Goal: Information Seeking & Learning: Learn about a topic

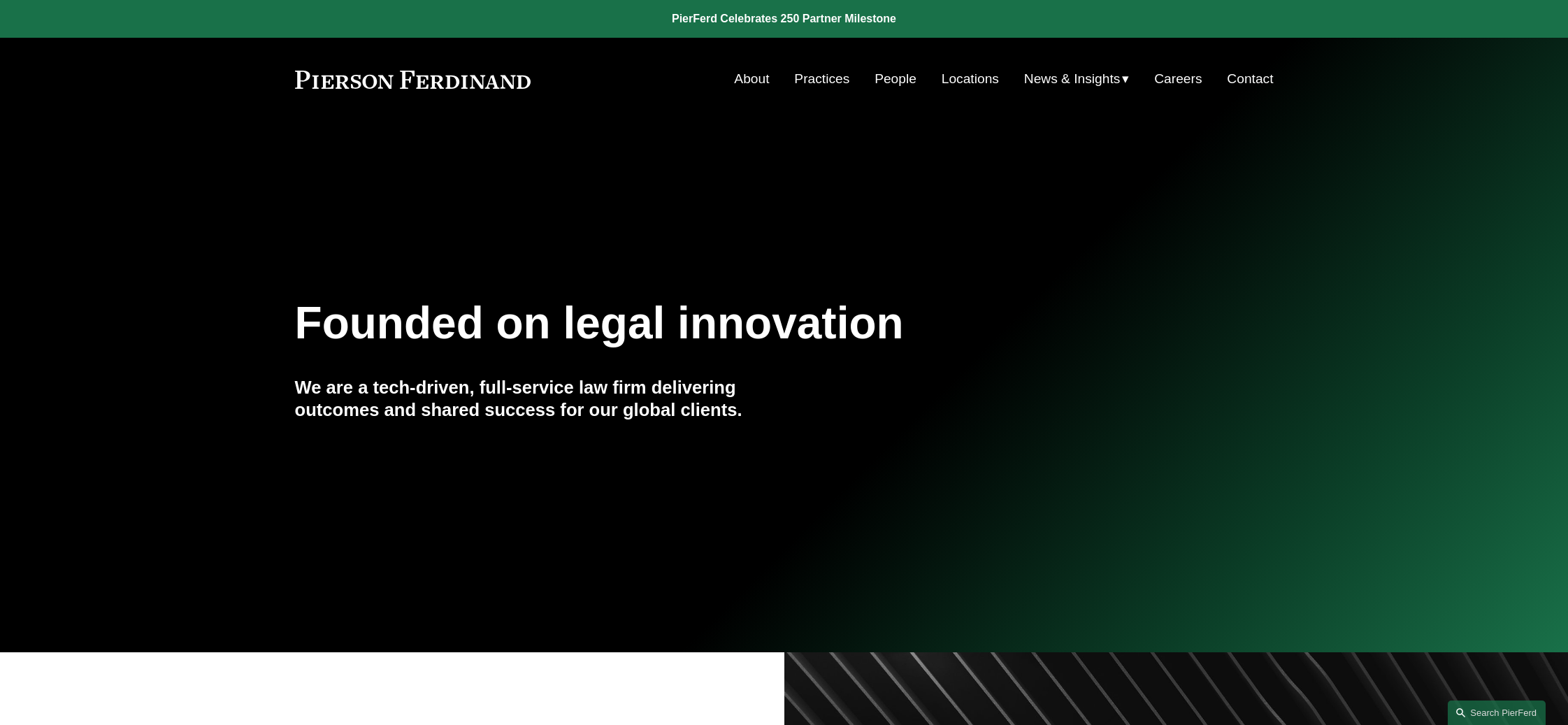
click at [892, 74] on link "People" at bounding box center [896, 79] width 42 height 26
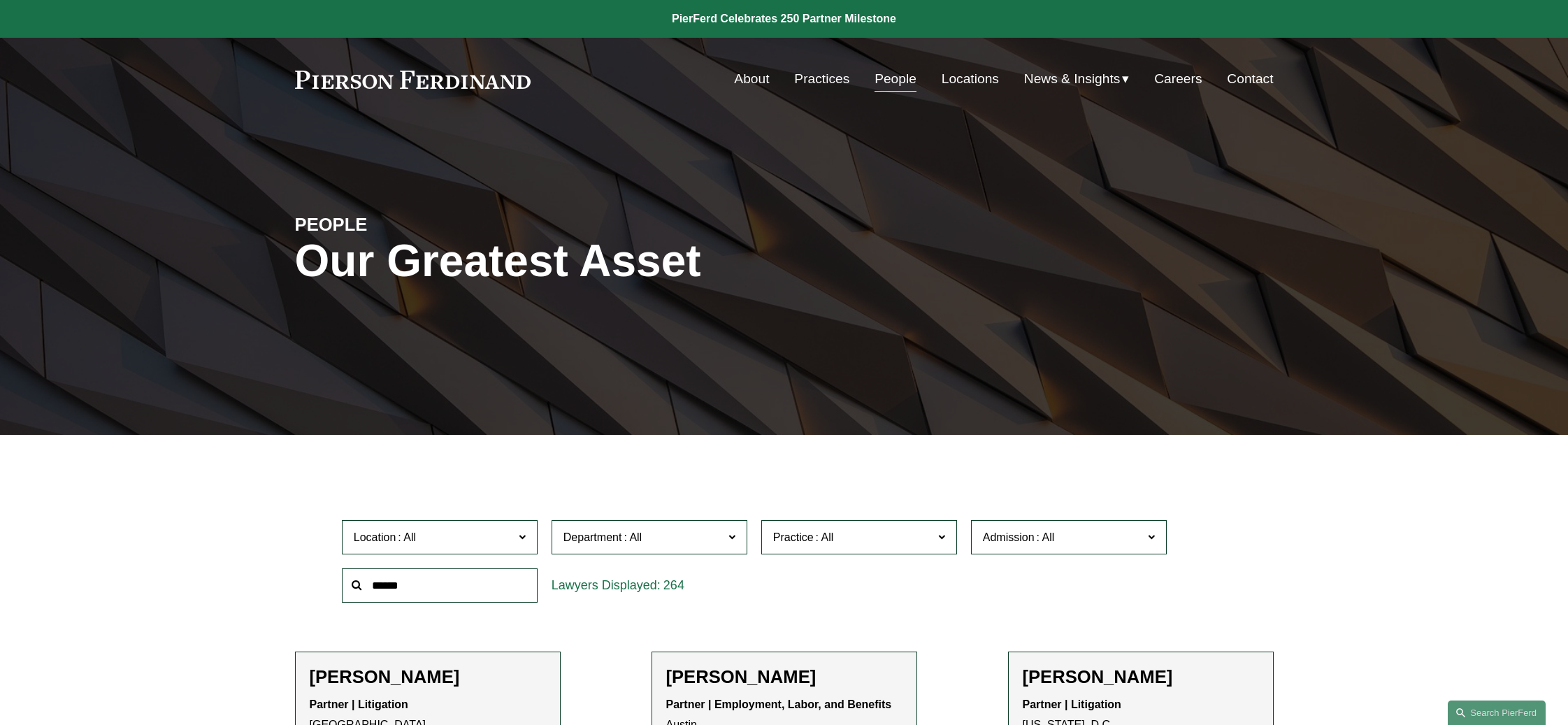
click at [962, 81] on link "Locations" at bounding box center [970, 79] width 57 height 26
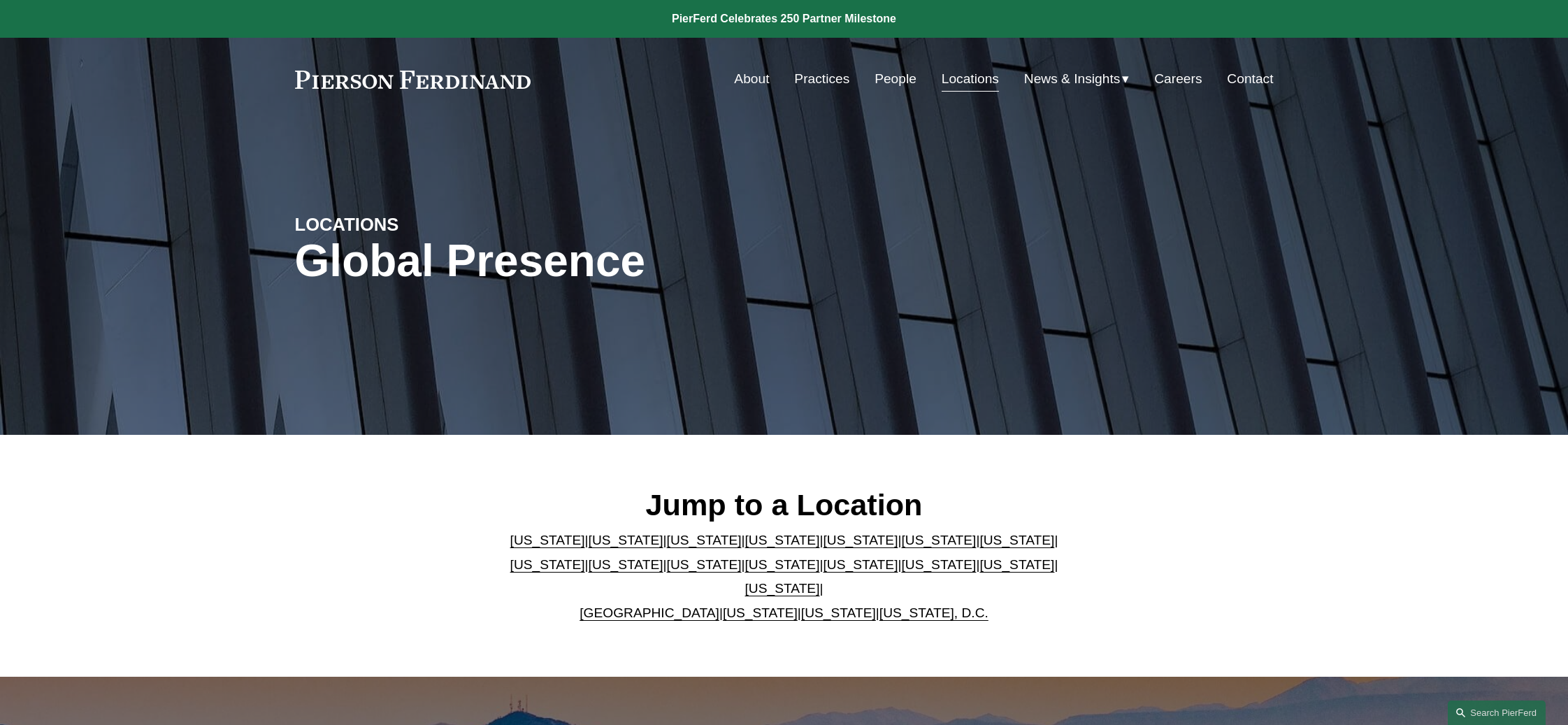
click at [678, 605] on link "United Kingdom" at bounding box center [649, 613] width 140 height 15
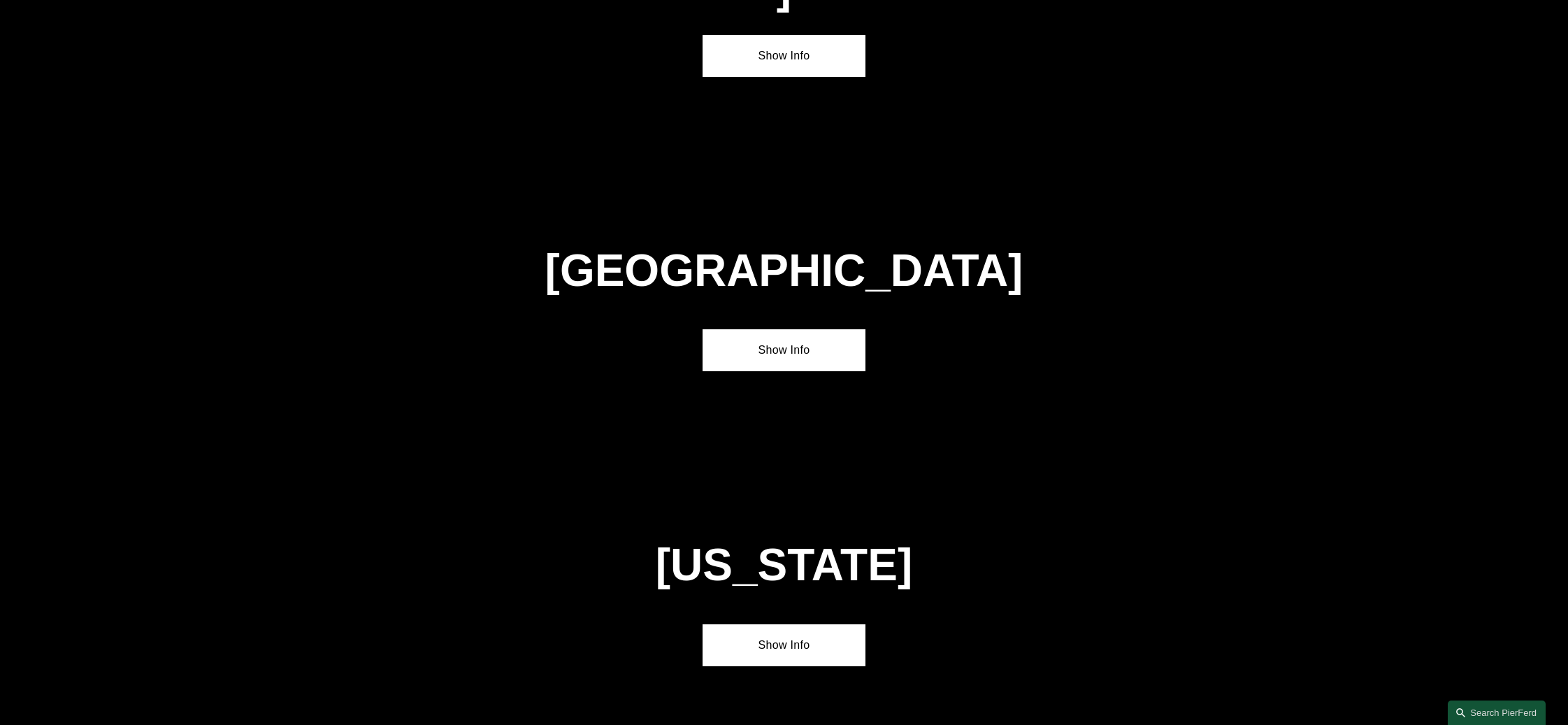
scroll to position [5093, 0]
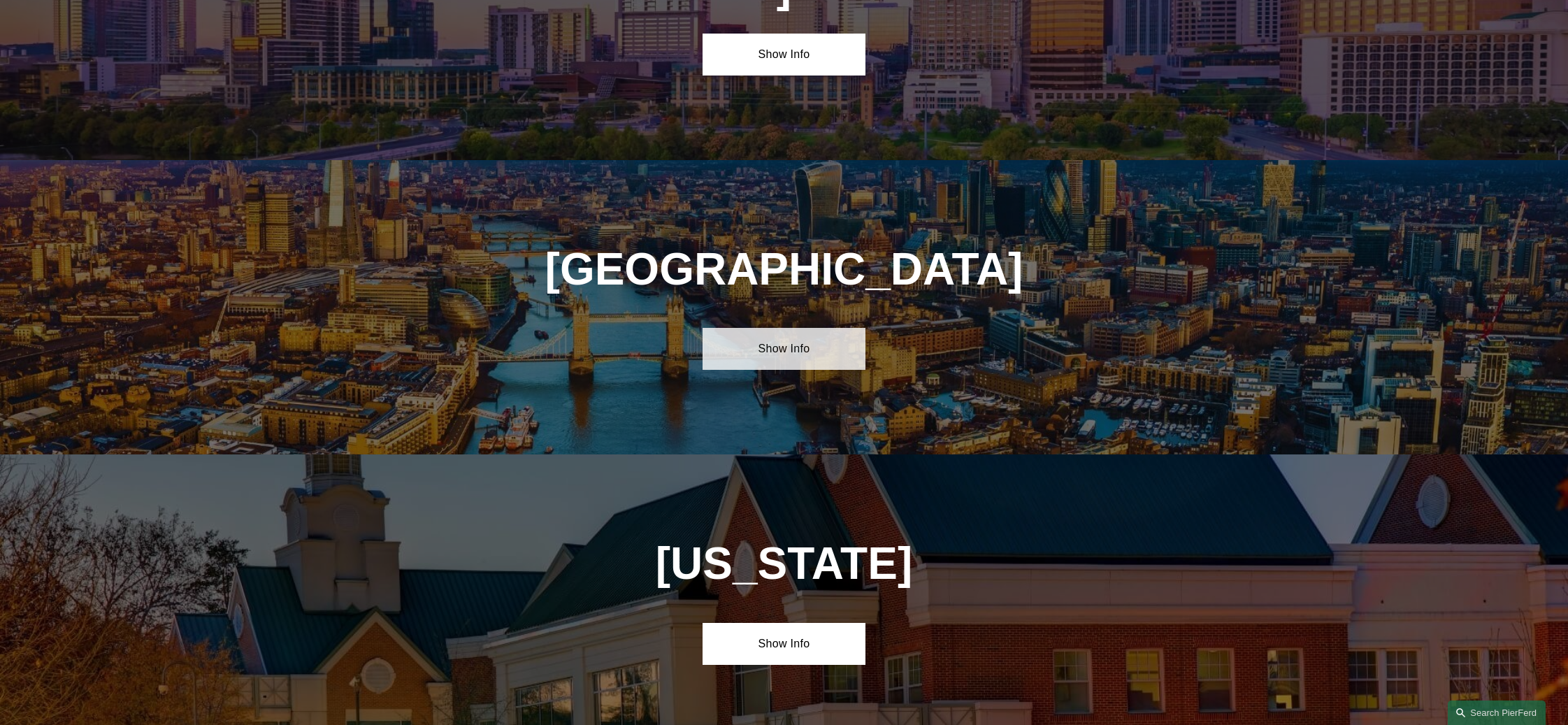
click at [781, 328] on link "Show Info" at bounding box center [784, 349] width 163 height 42
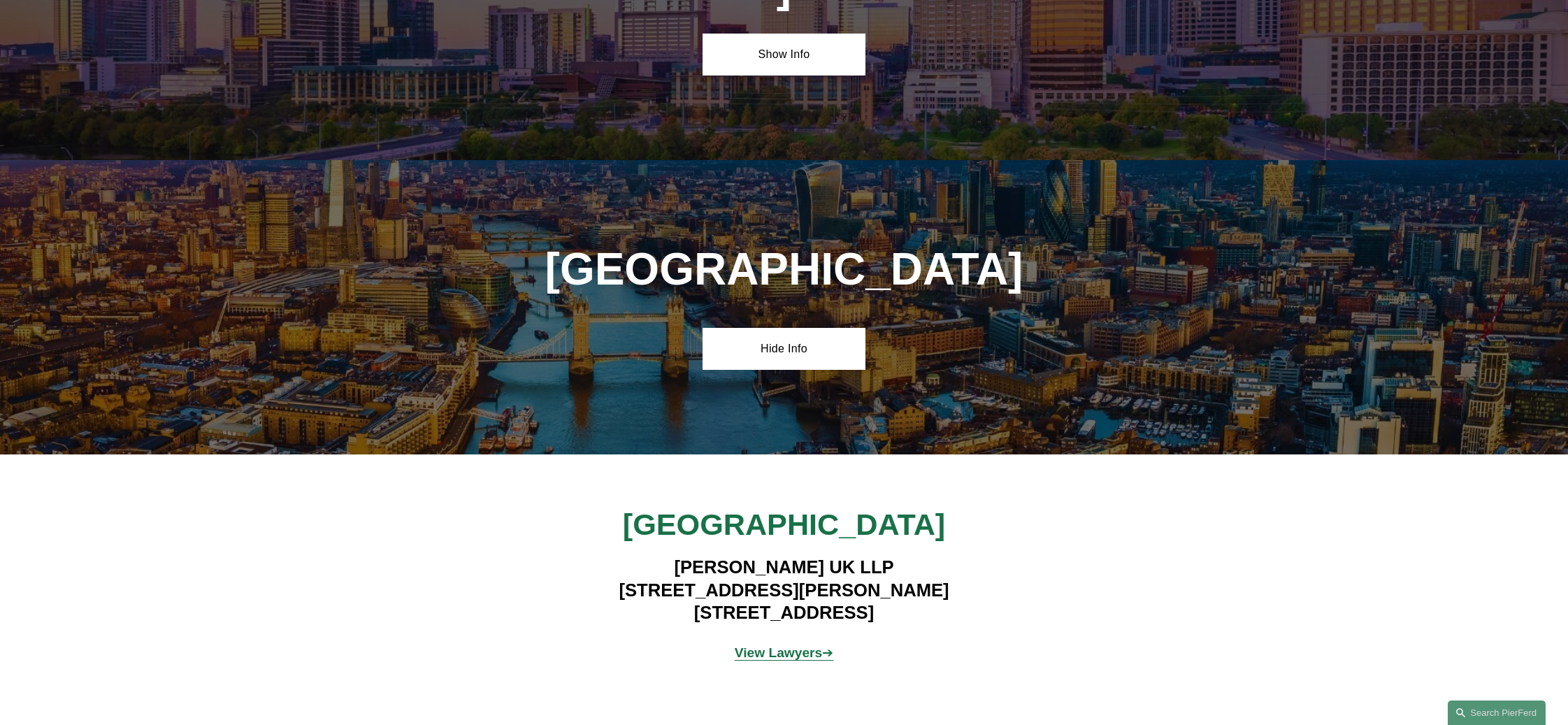
click at [794, 645] on strong "View Lawyers" at bounding box center [779, 652] width 88 height 15
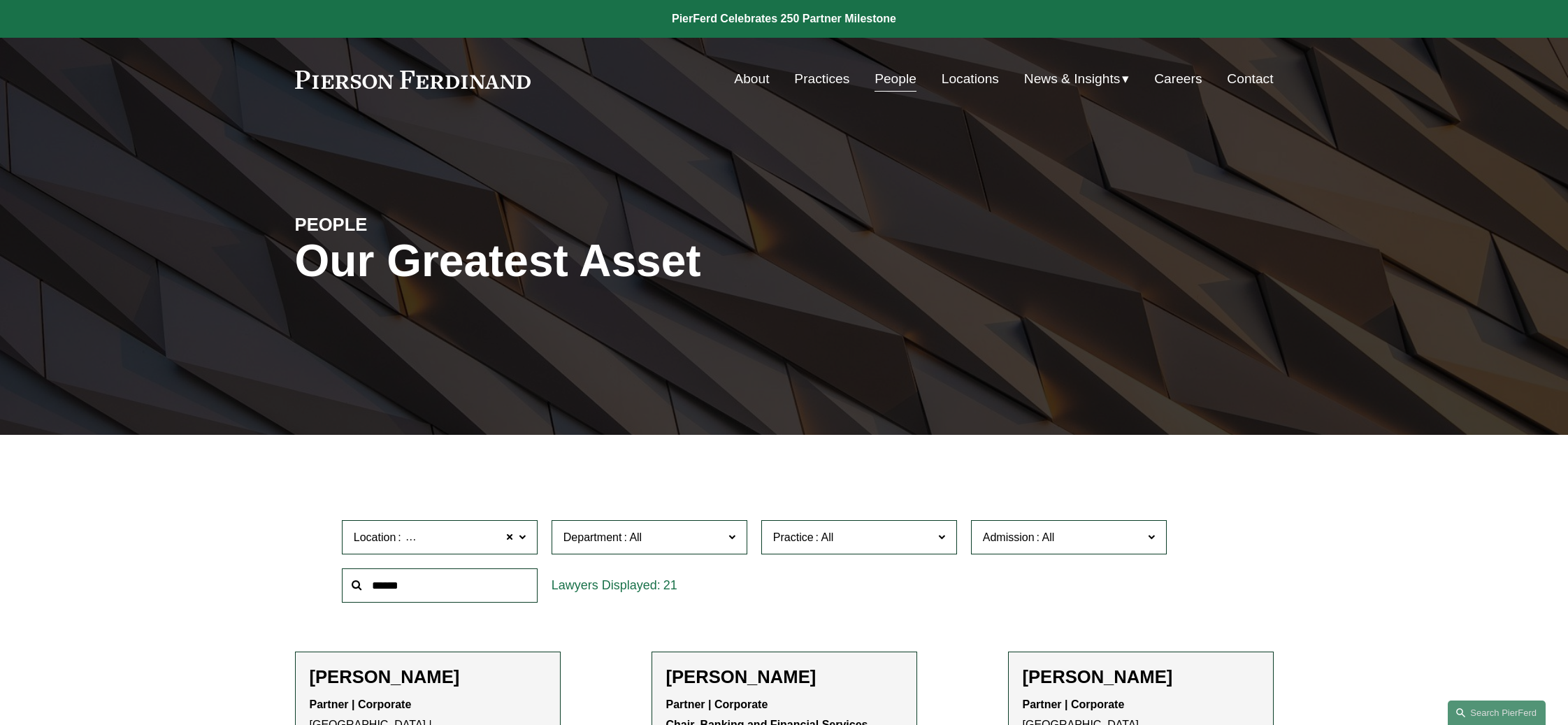
click at [960, 78] on link "Locations" at bounding box center [970, 79] width 57 height 26
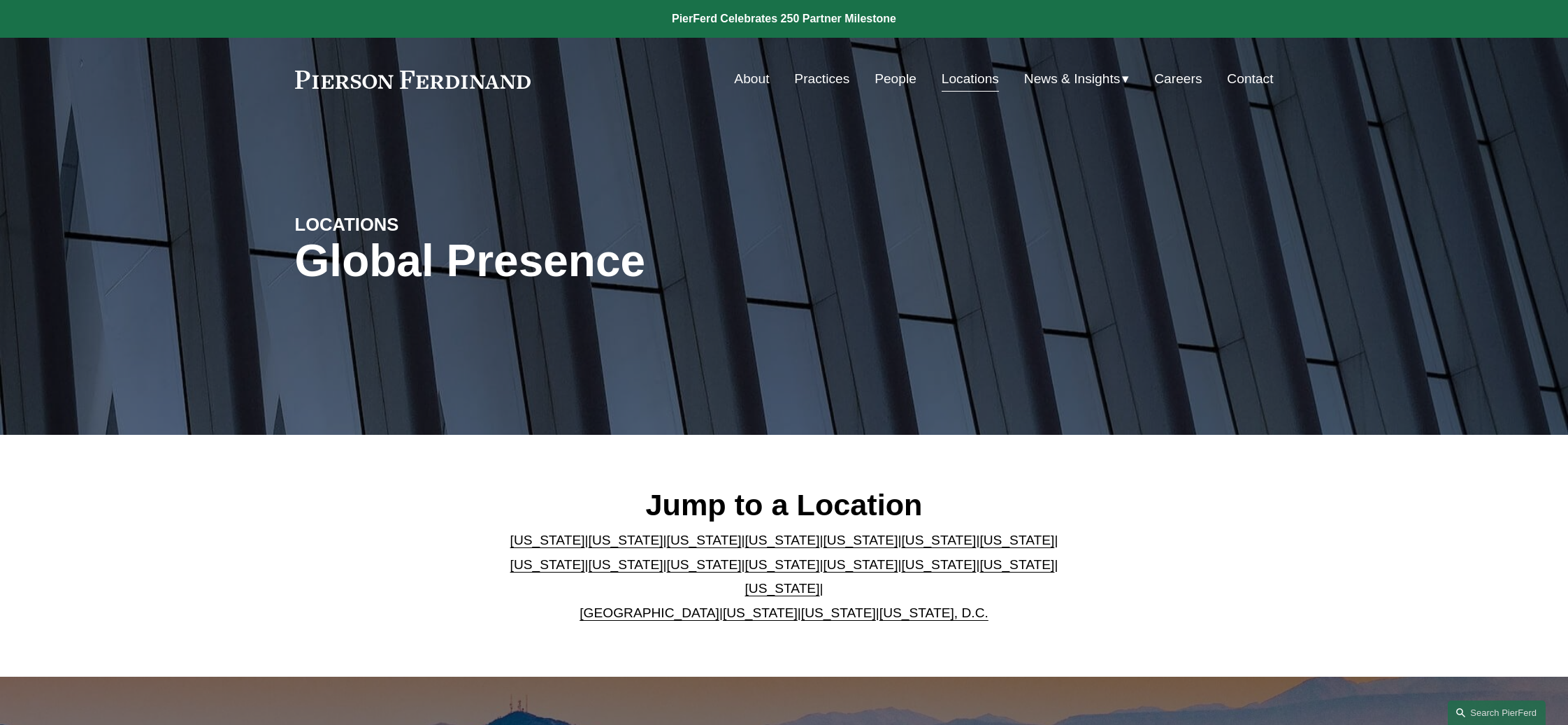
click at [980, 572] on link "[US_STATE]" at bounding box center [1017, 564] width 75 height 15
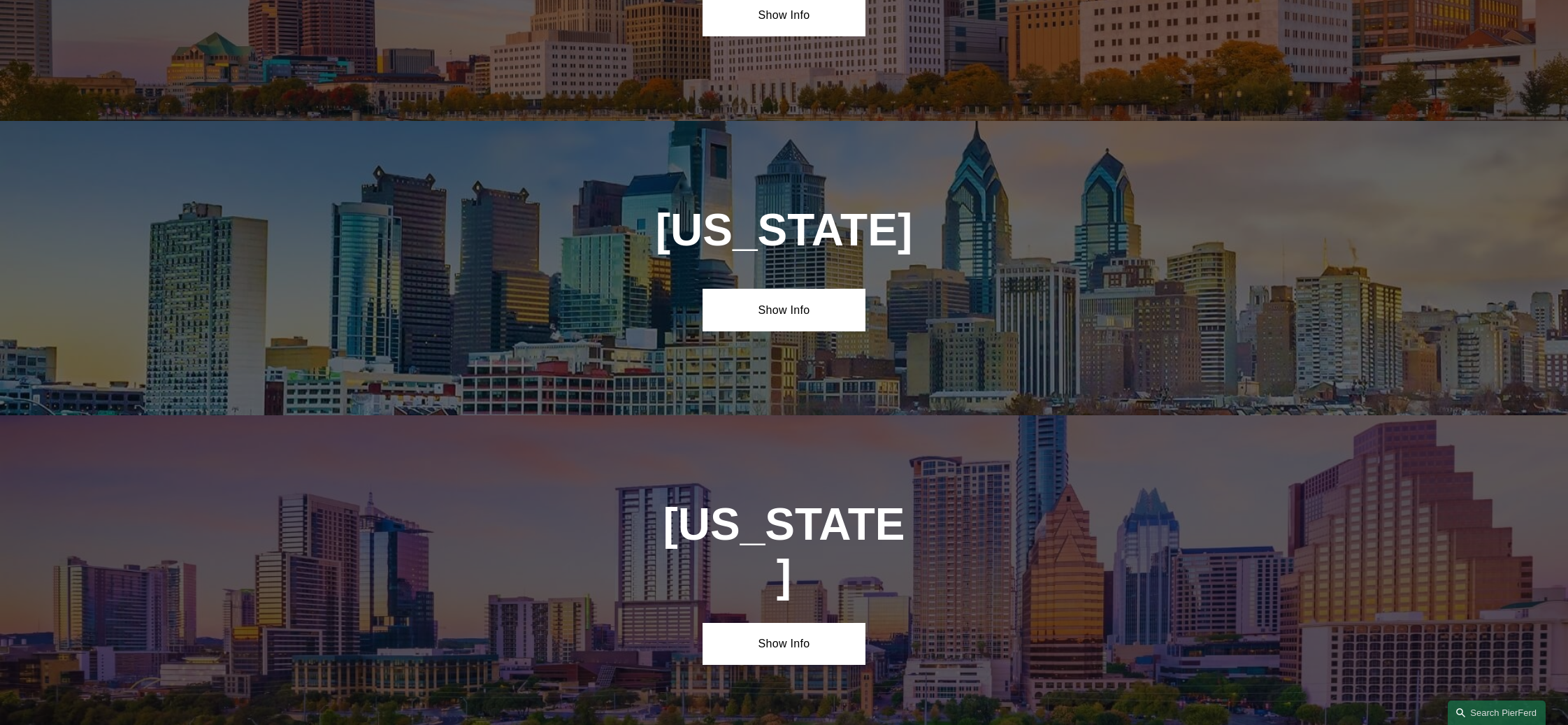
scroll to position [4504, 0]
click at [773, 288] on link "Show Info" at bounding box center [784, 309] width 163 height 42
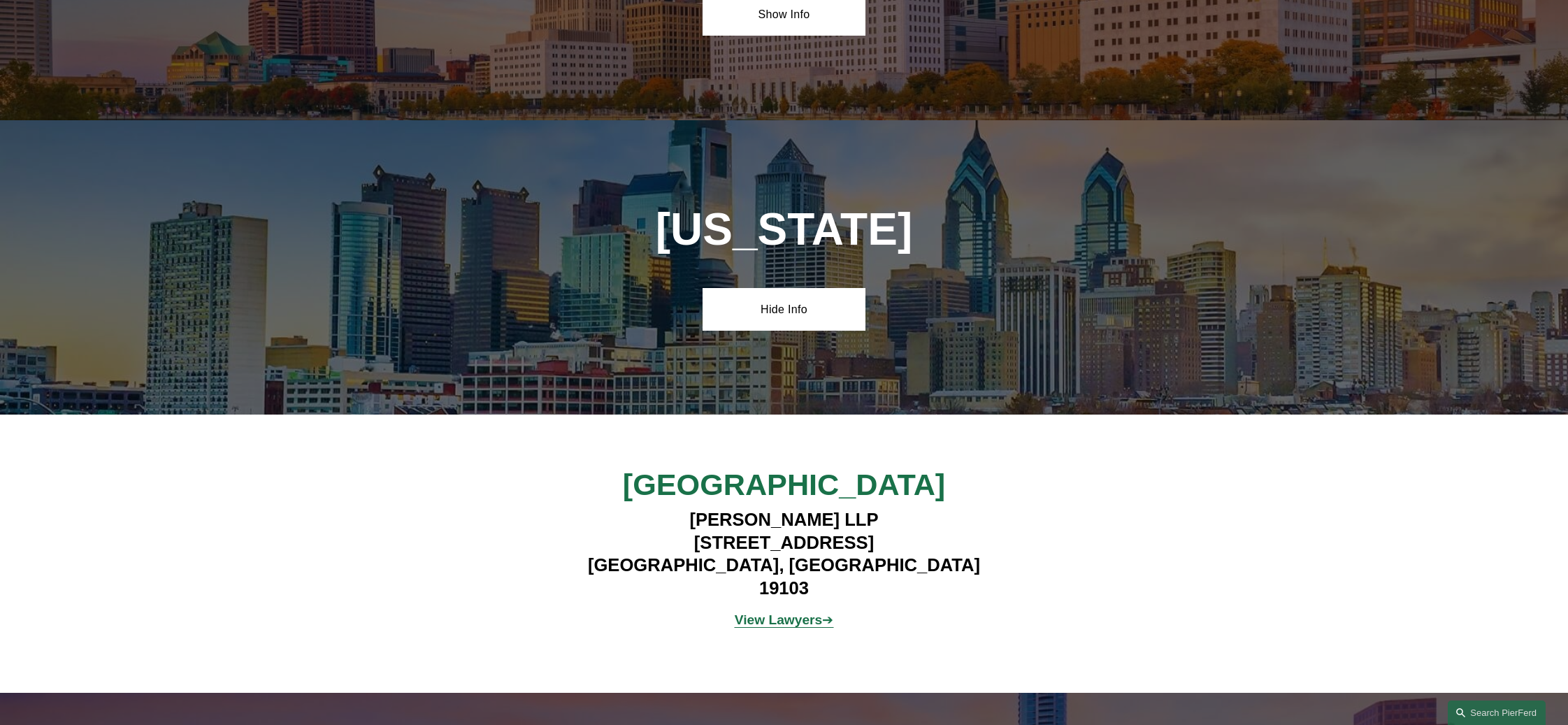
click at [774, 613] on strong "View Lawyers" at bounding box center [779, 620] width 88 height 15
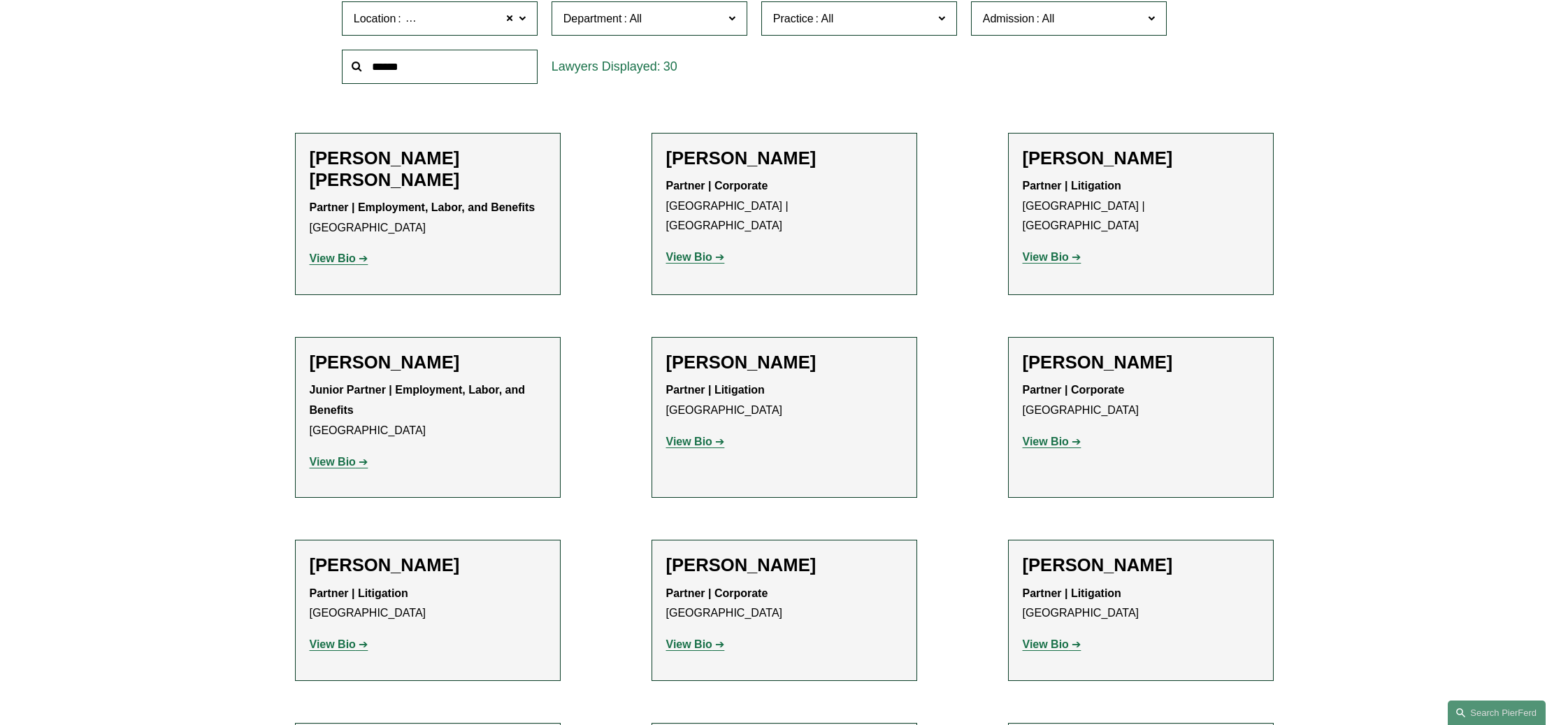
scroll to position [559, 0]
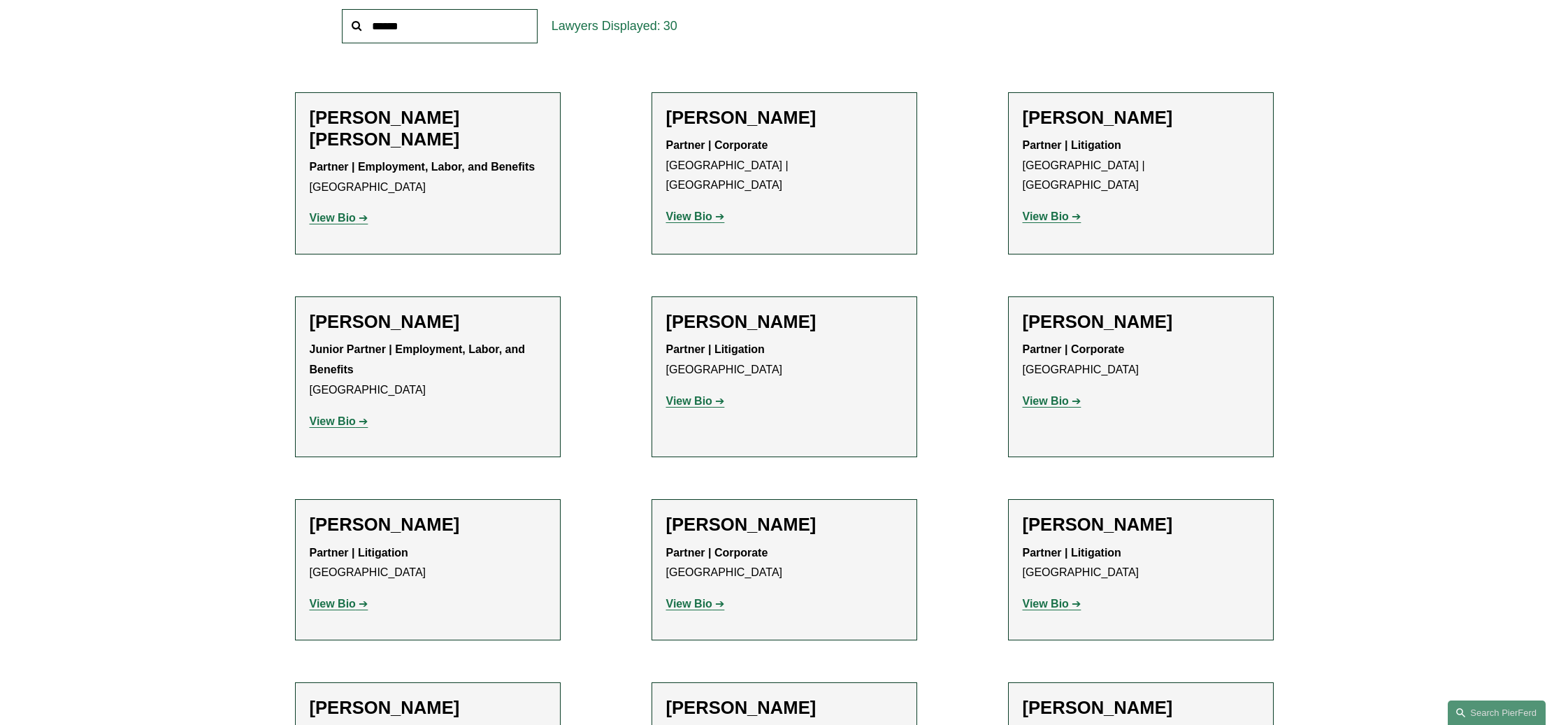
click at [459, 131] on h2 "[PERSON_NAME] [PERSON_NAME]" at bounding box center [427, 128] width 236 height 43
click at [454, 121] on h2 "[PERSON_NAME] [PERSON_NAME]" at bounding box center [427, 128] width 236 height 43
click at [323, 219] on strong "View Bio" at bounding box center [332, 218] width 47 height 12
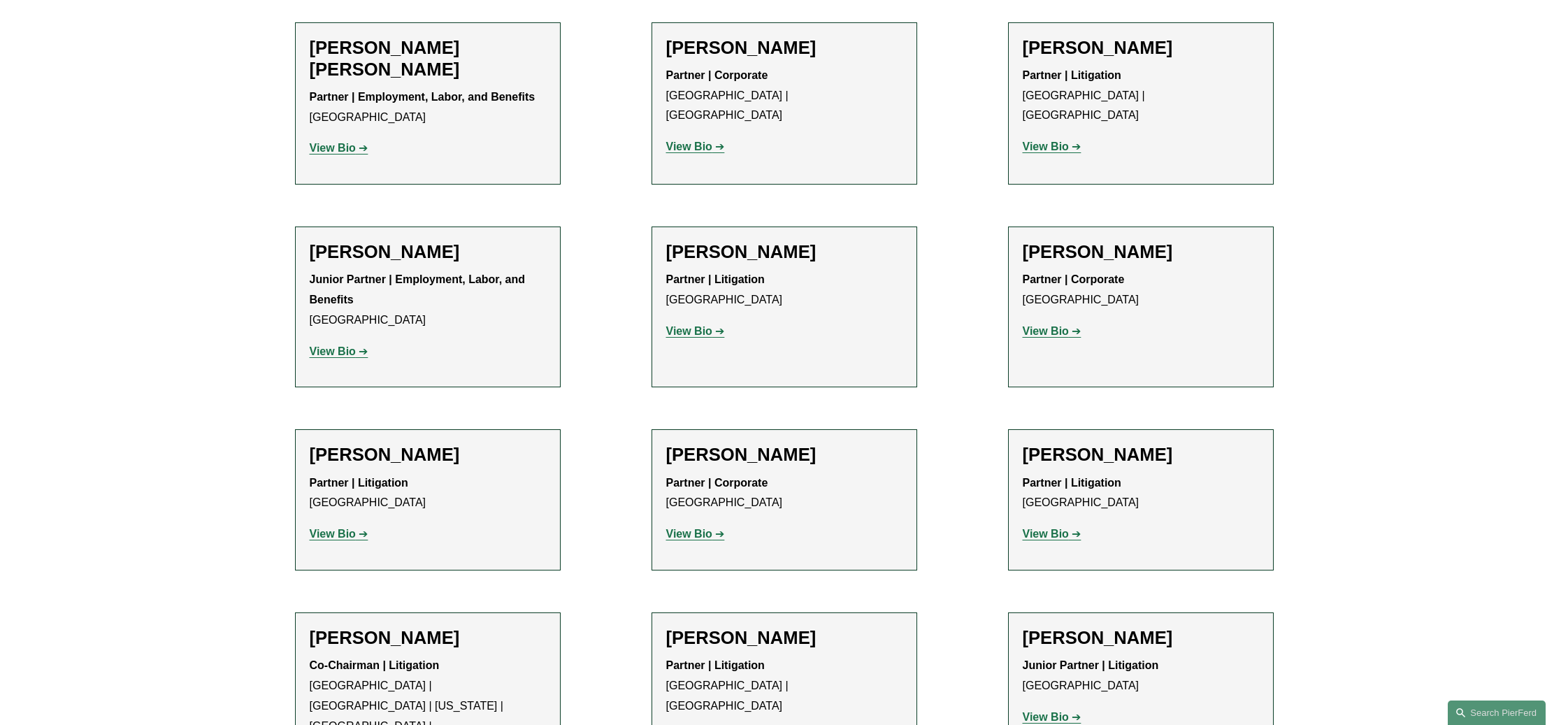
click at [1018, 121] on li "Maura L. Burke Partner | Litigation Wilmington | Philadelphia View Bio Location…" at bounding box center [1141, 103] width 265 height 163
click at [1037, 141] on strong "View Bio" at bounding box center [1046, 147] width 47 height 12
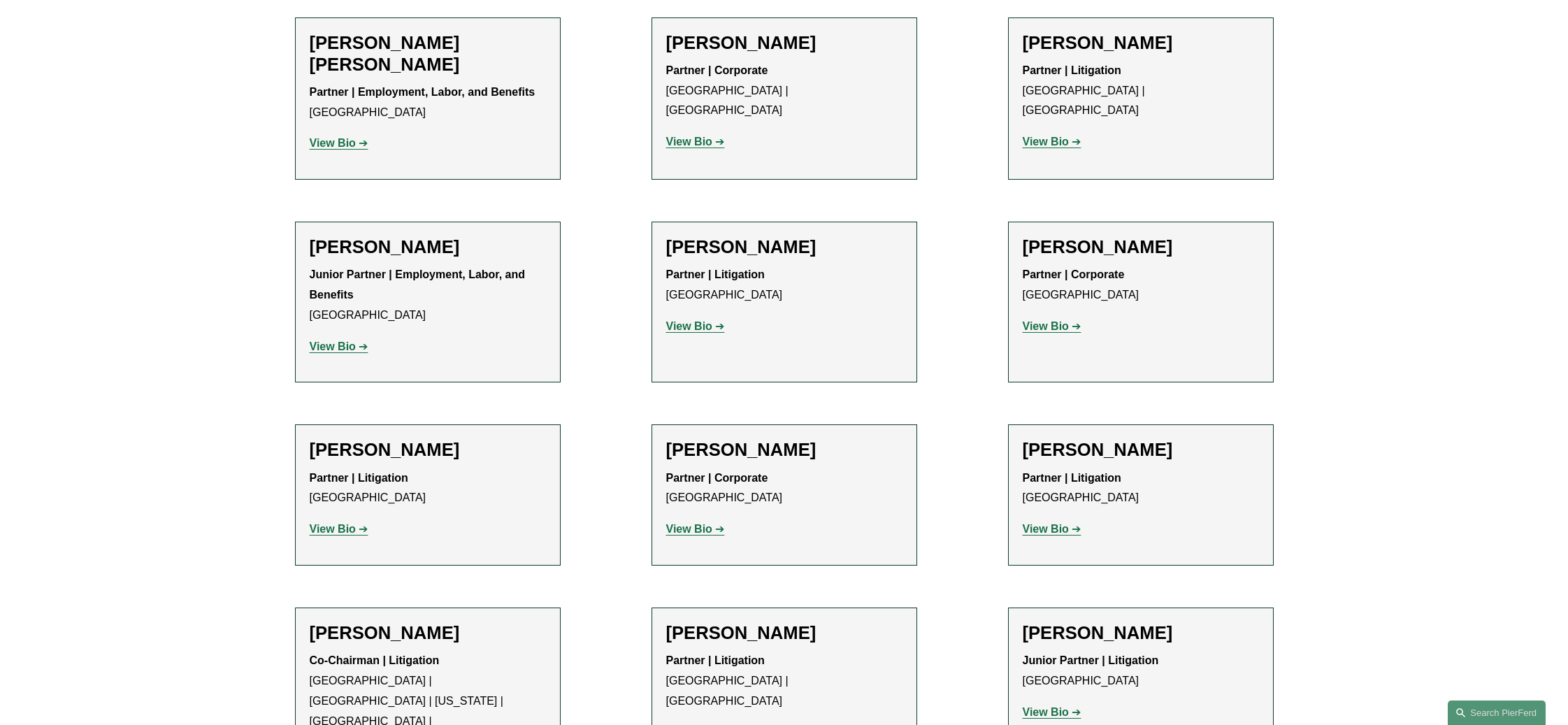
scroll to position [769, 0]
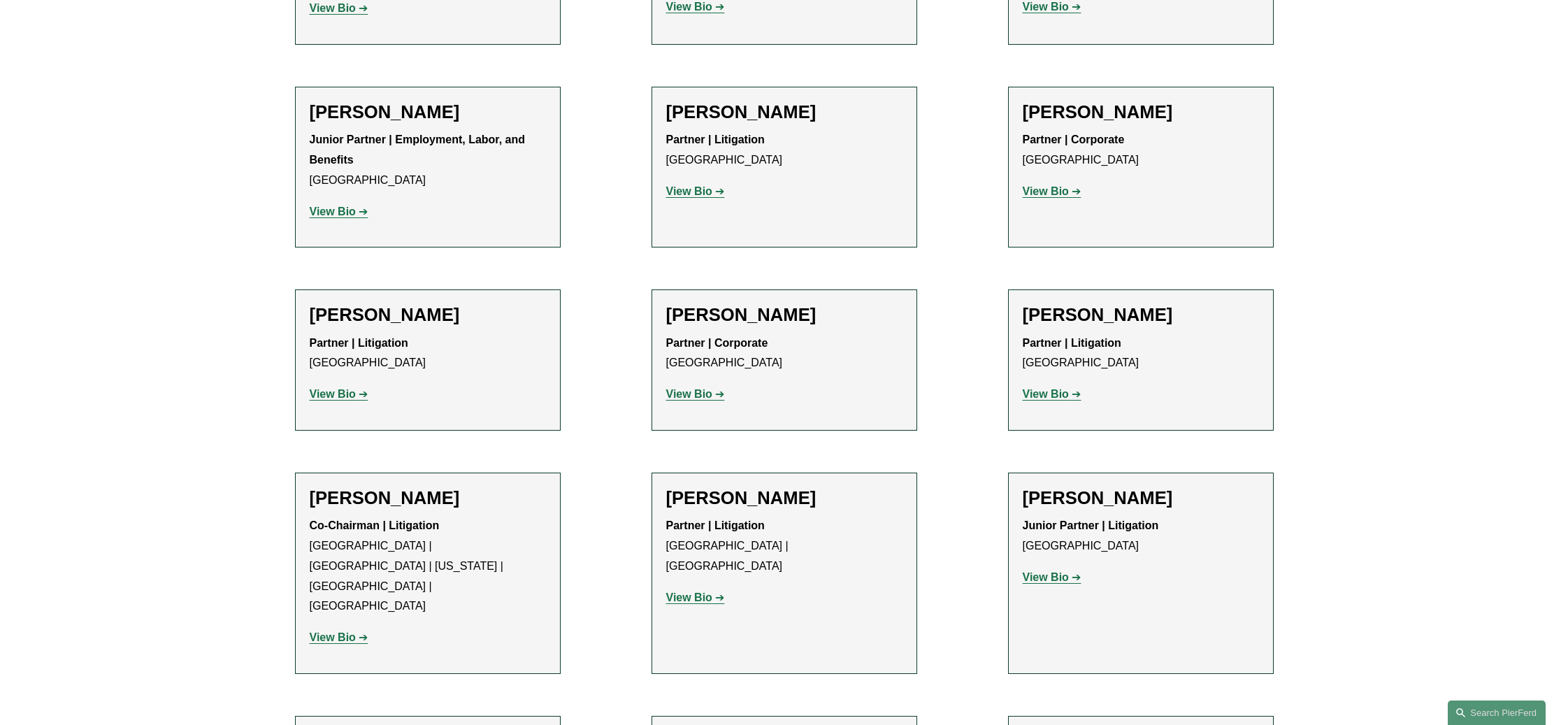
click at [685, 192] on strong "View Bio" at bounding box center [689, 192] width 47 height 12
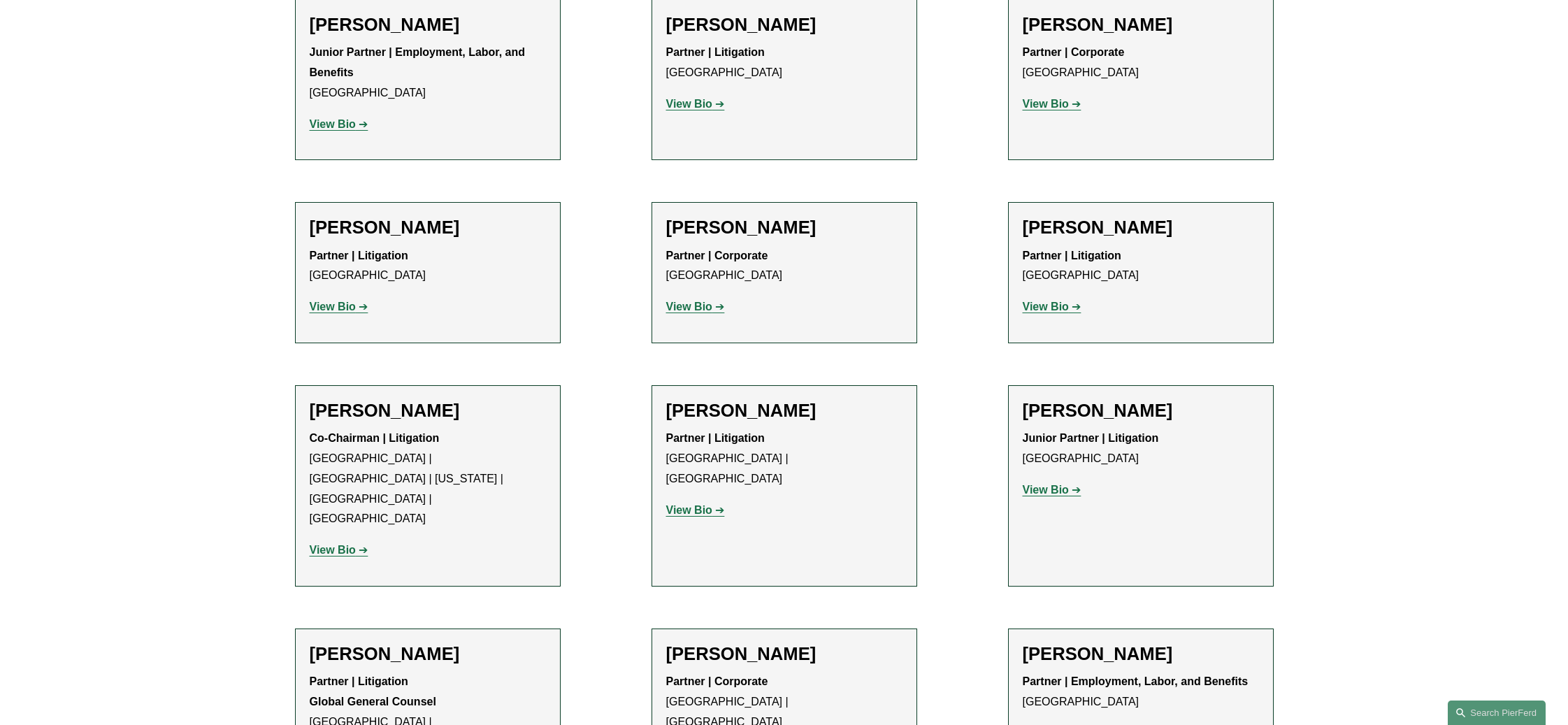
scroll to position [909, 0]
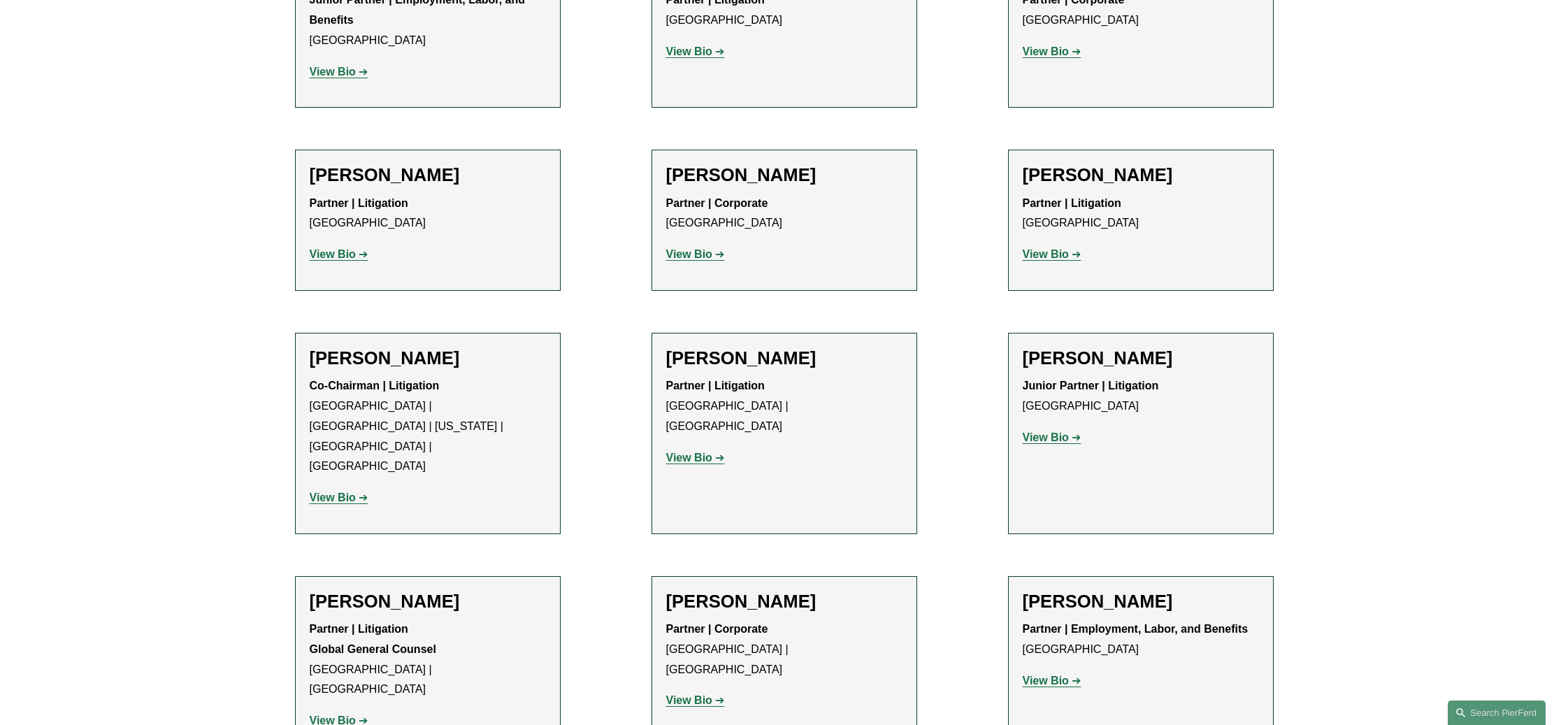
click at [1051, 436] on strong "View Bio" at bounding box center [1046, 438] width 47 height 12
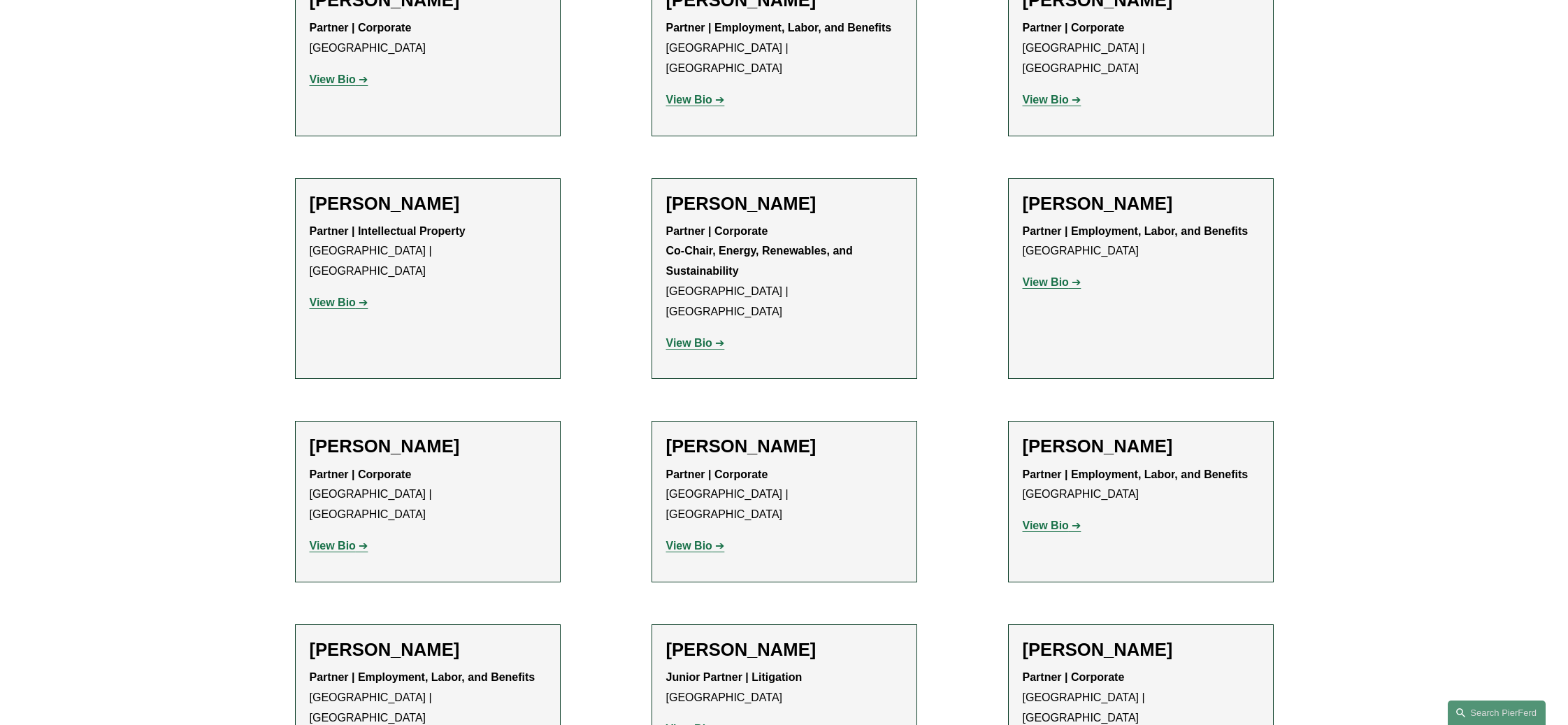
scroll to position [2027, 0]
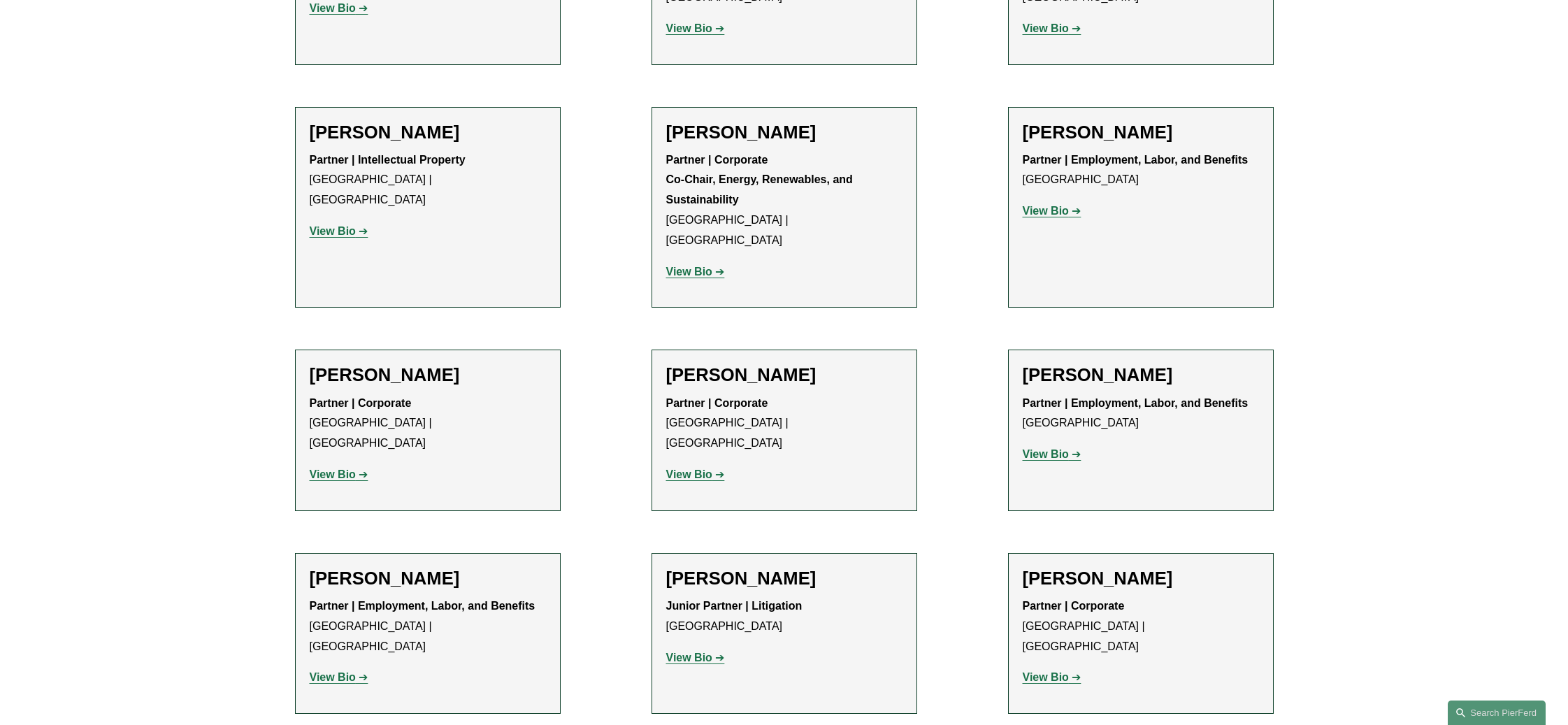
click at [686, 468] on strong "View Bio" at bounding box center [689, 475] width 47 height 12
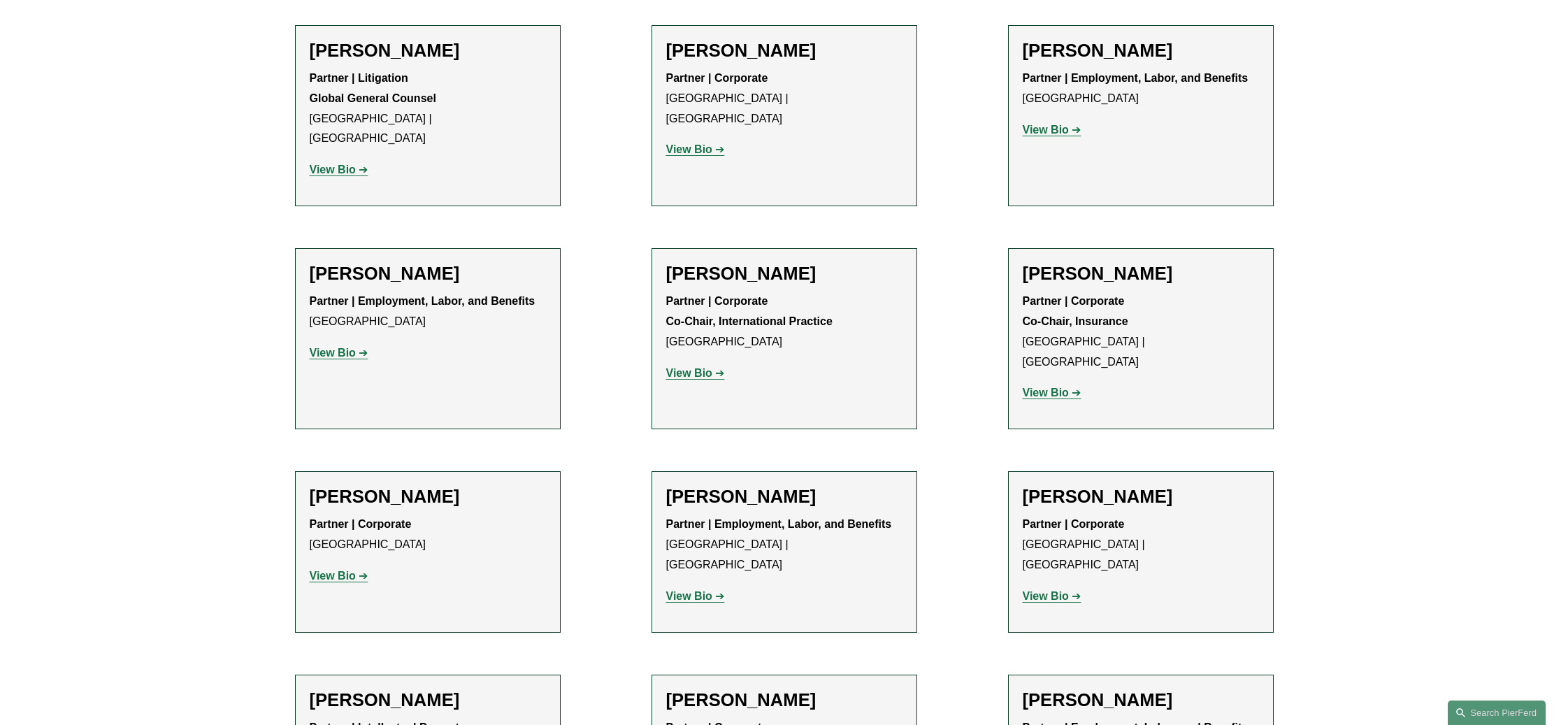
scroll to position [1608, 0]
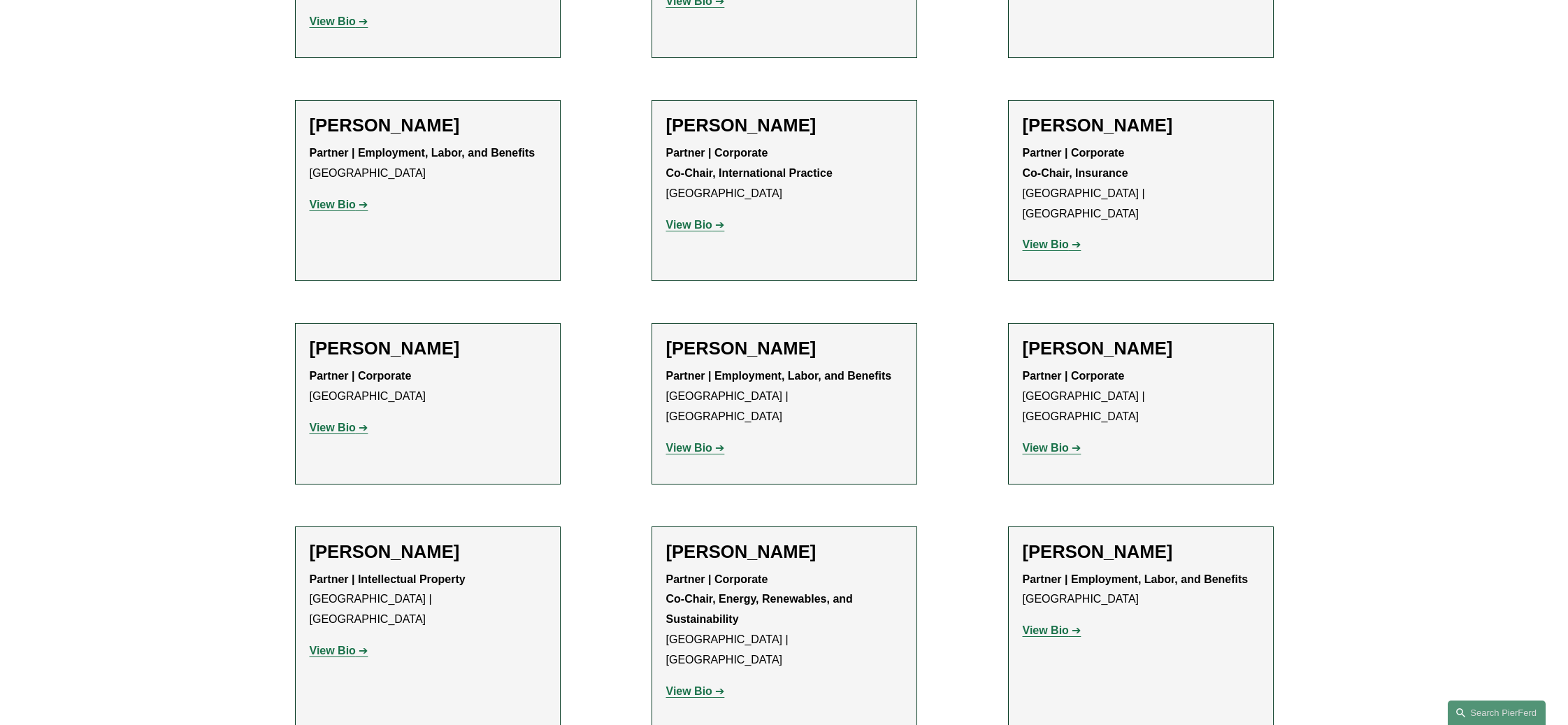
click at [1055, 442] on strong "View Bio" at bounding box center [1046, 448] width 47 height 12
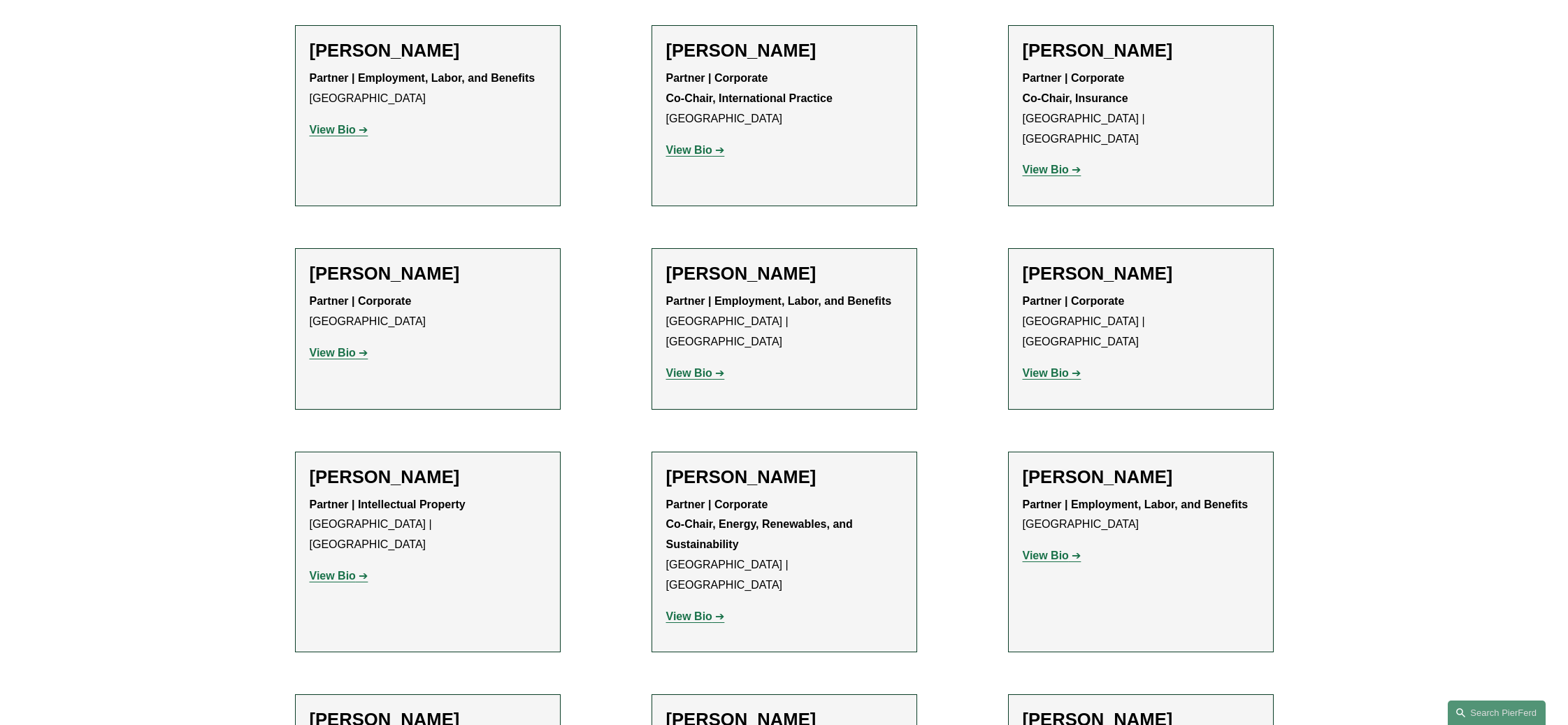
scroll to position [1957, 0]
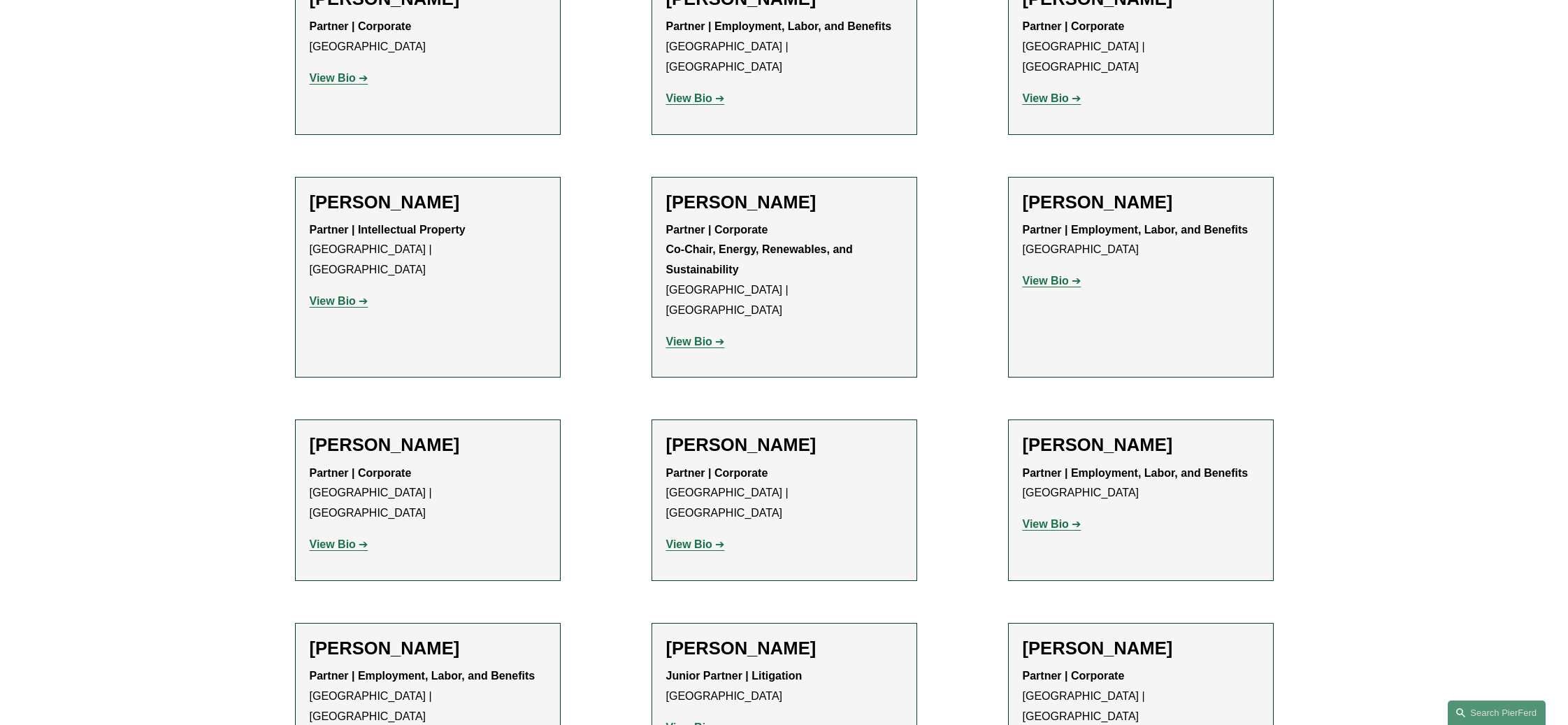
click at [1055, 515] on p "View Bio" at bounding box center [1141, 525] width 236 height 20
click at [1044, 518] on strong "View Bio" at bounding box center [1046, 524] width 47 height 12
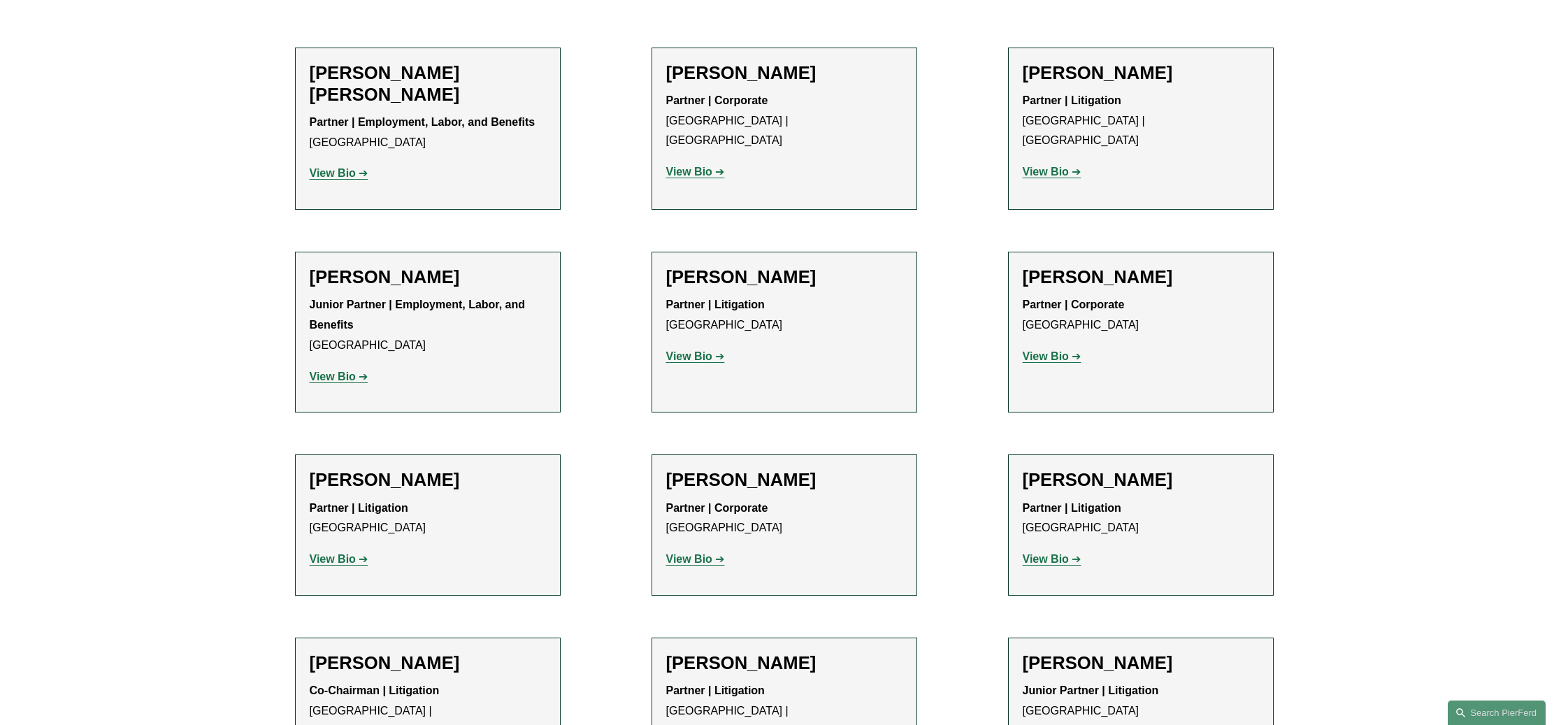
scroll to position [559, 0]
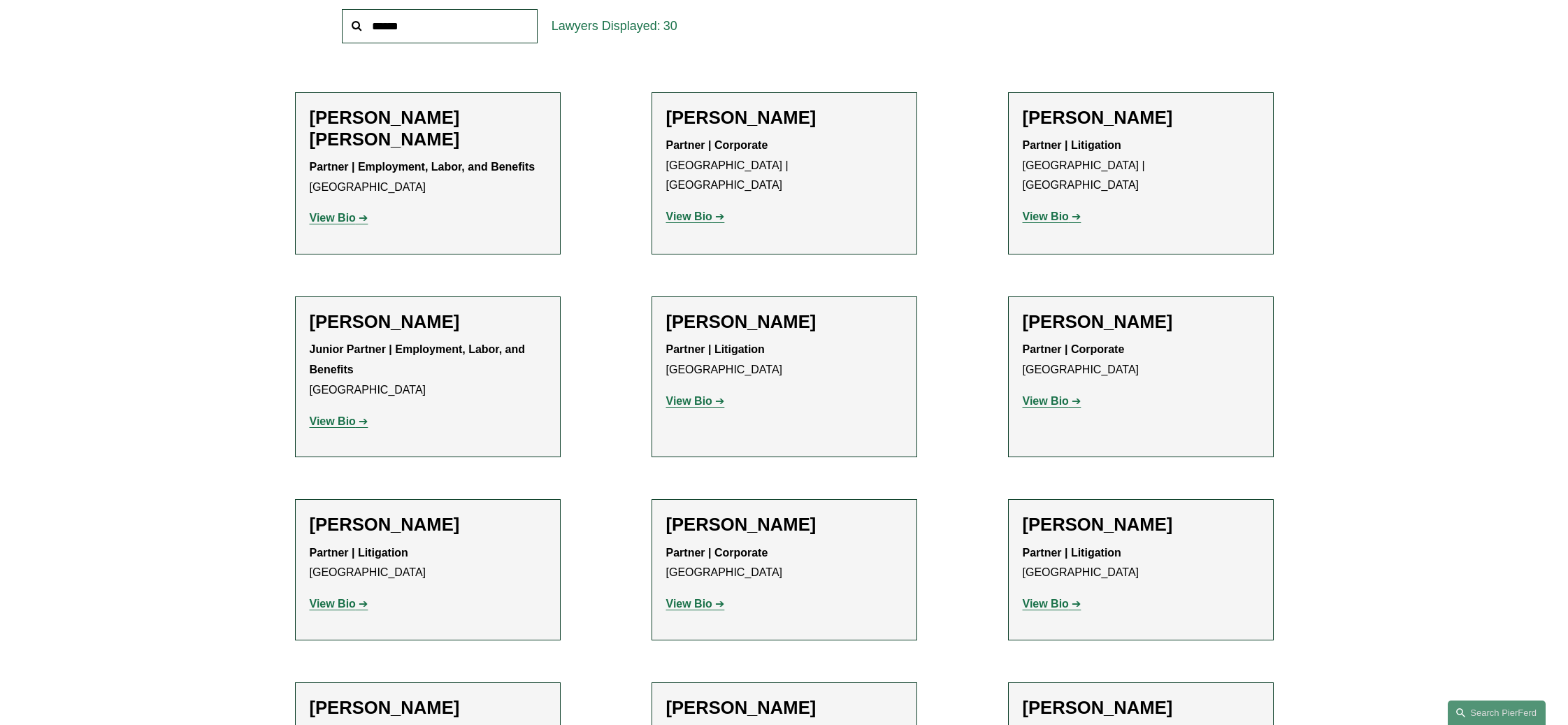
drag, startPoint x: 347, startPoint y: 603, endPoint x: 362, endPoint y: 603, distance: 15.0
click at [347, 603] on strong "View Bio" at bounding box center [332, 604] width 47 height 12
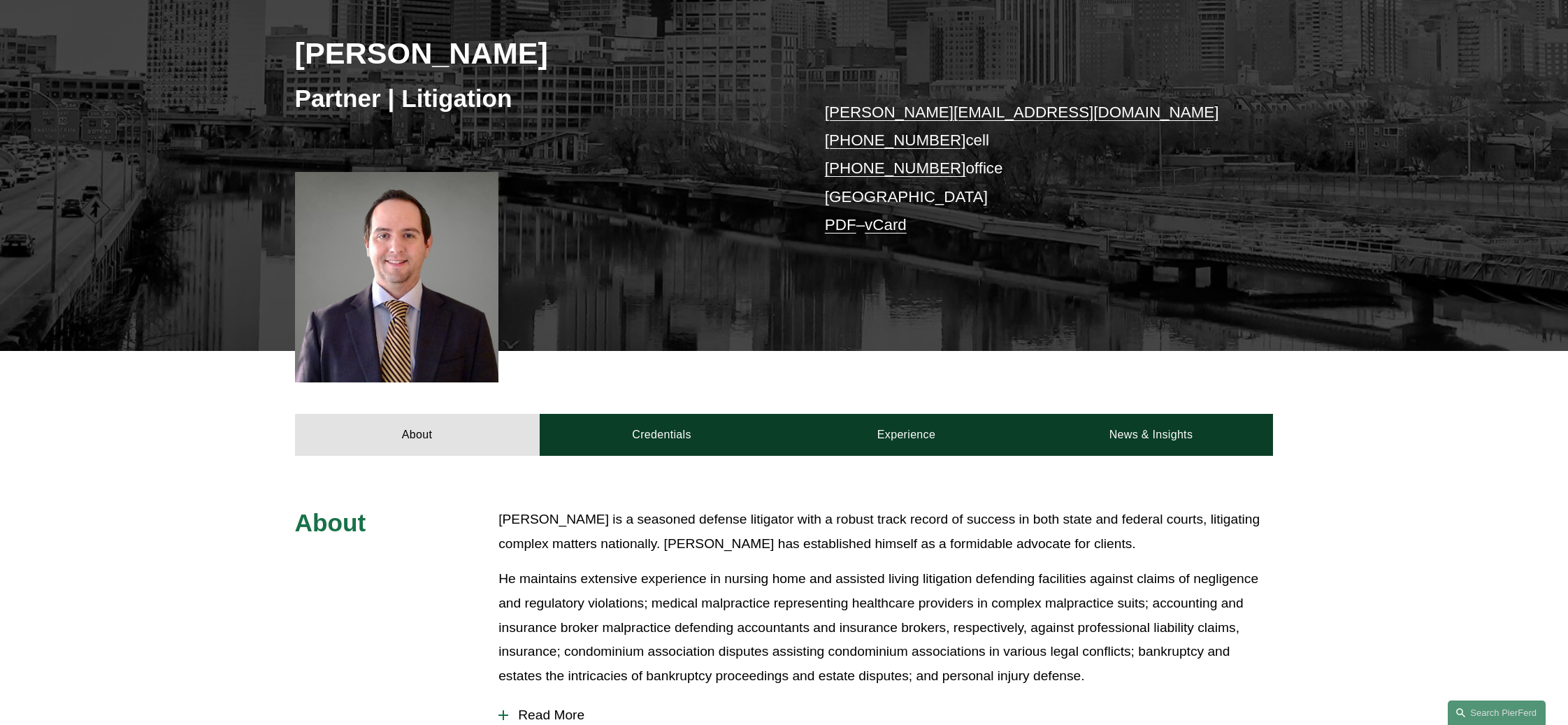
scroll to position [419, 0]
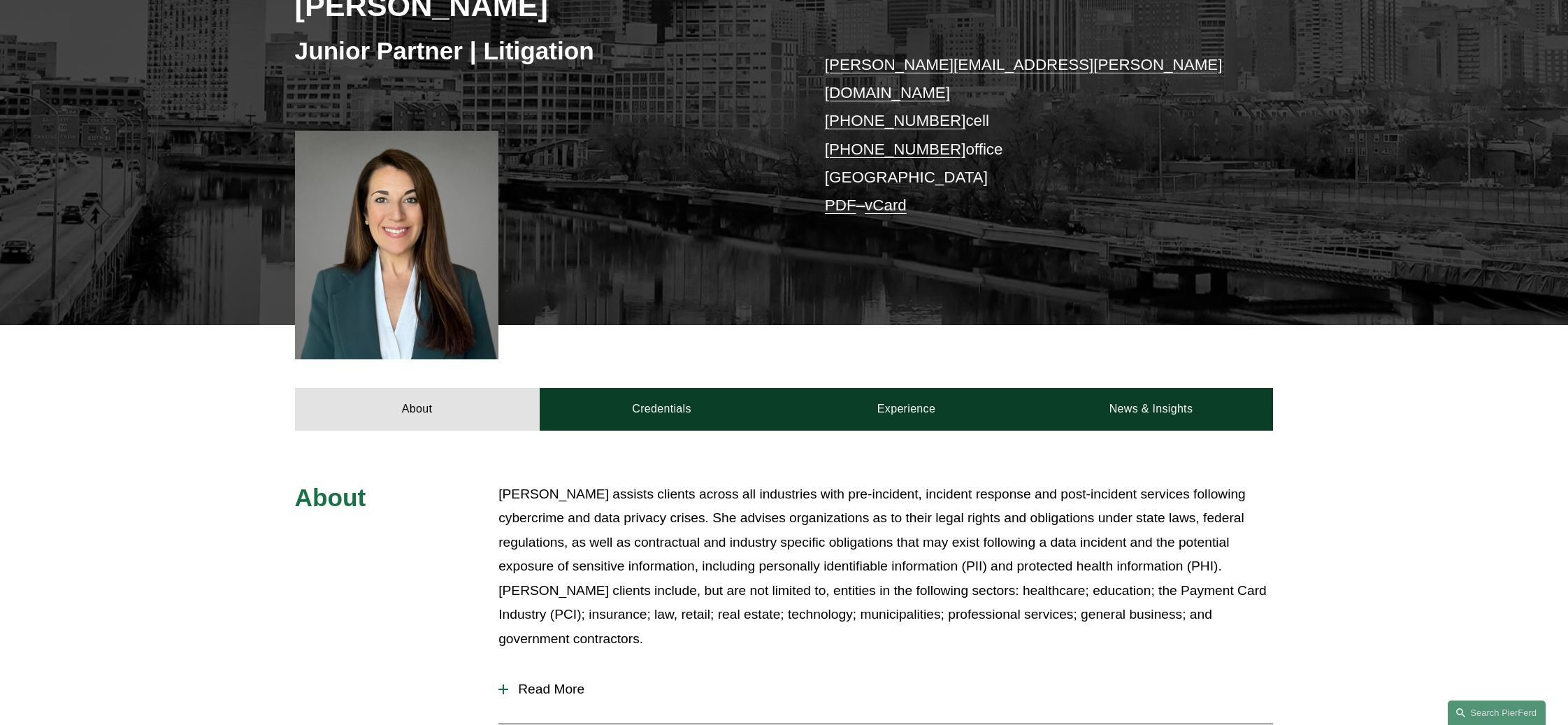
scroll to position [419, 0]
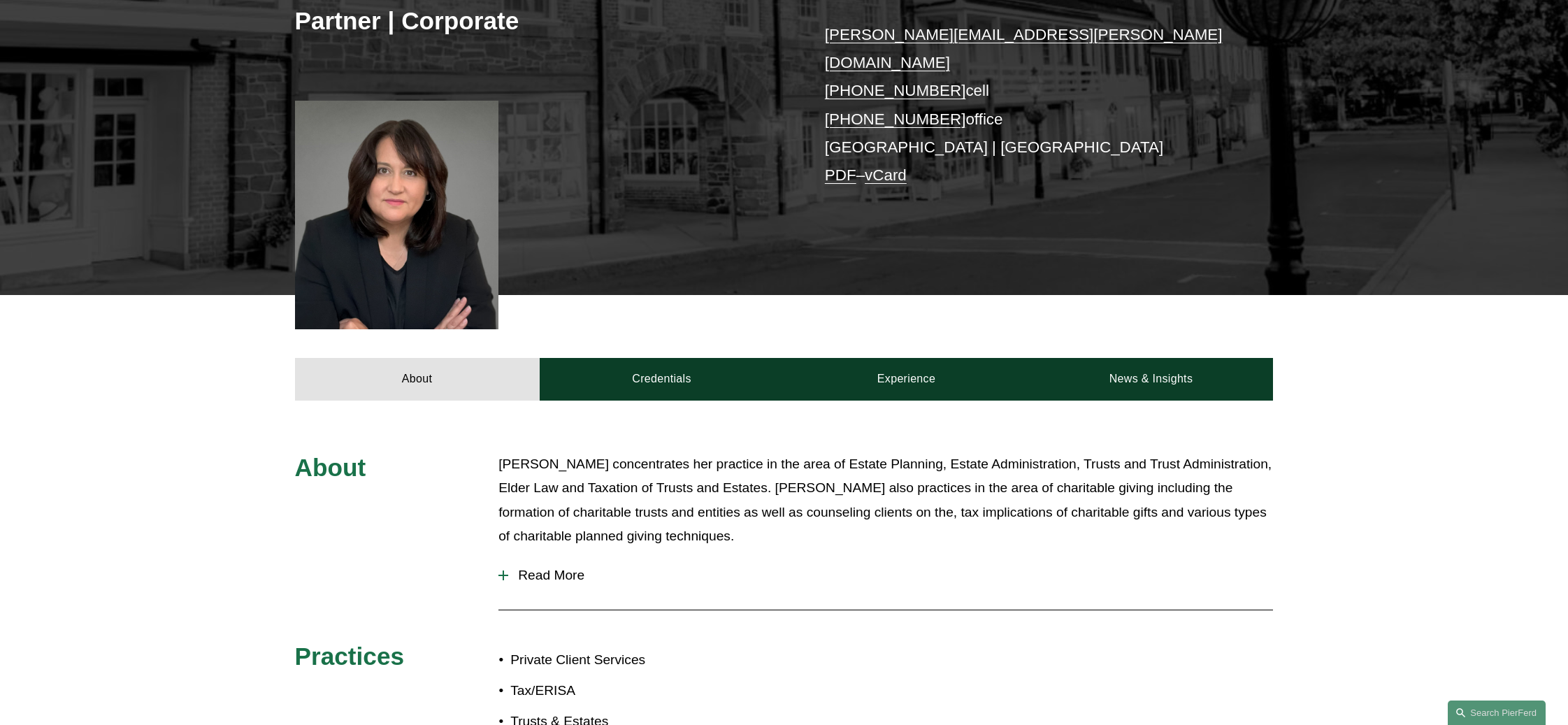
scroll to position [489, 0]
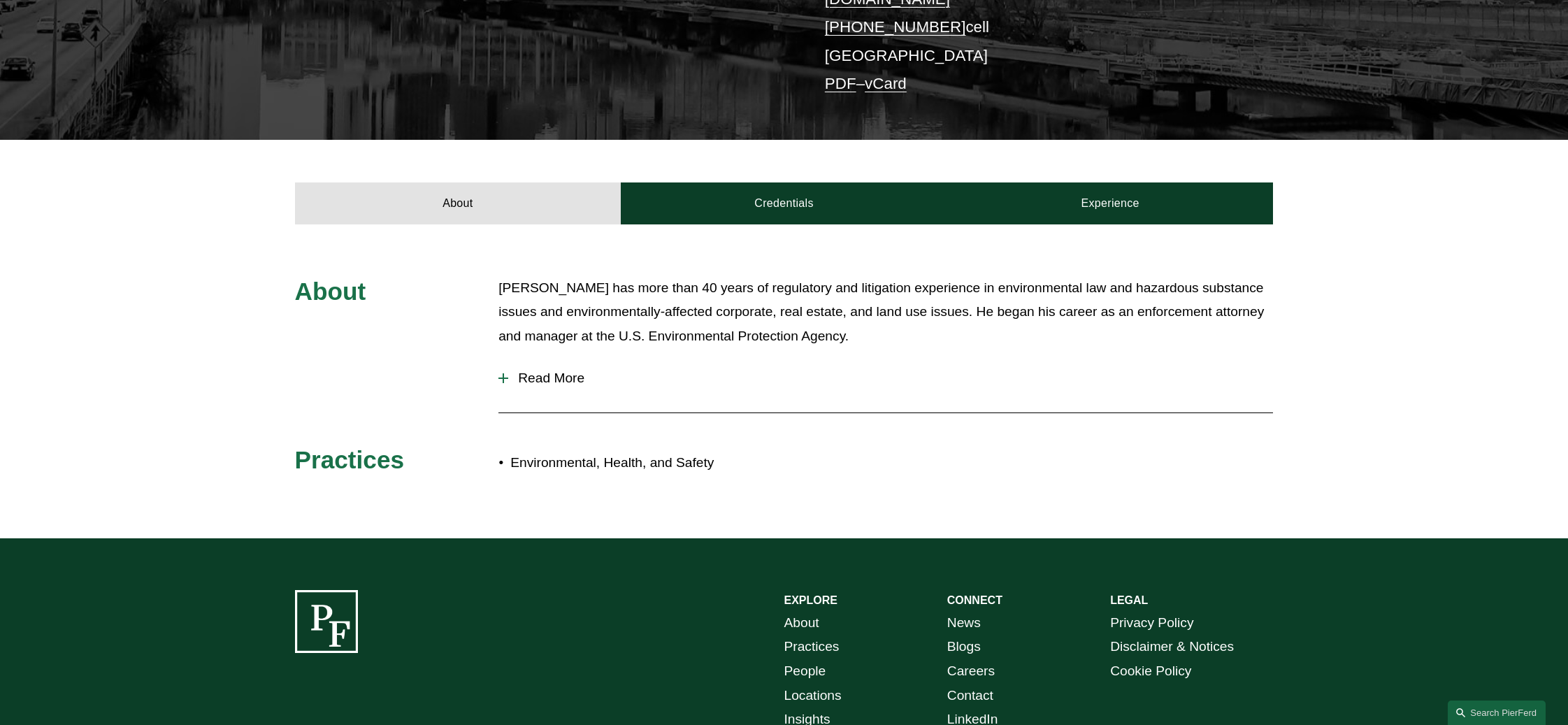
scroll to position [419, 0]
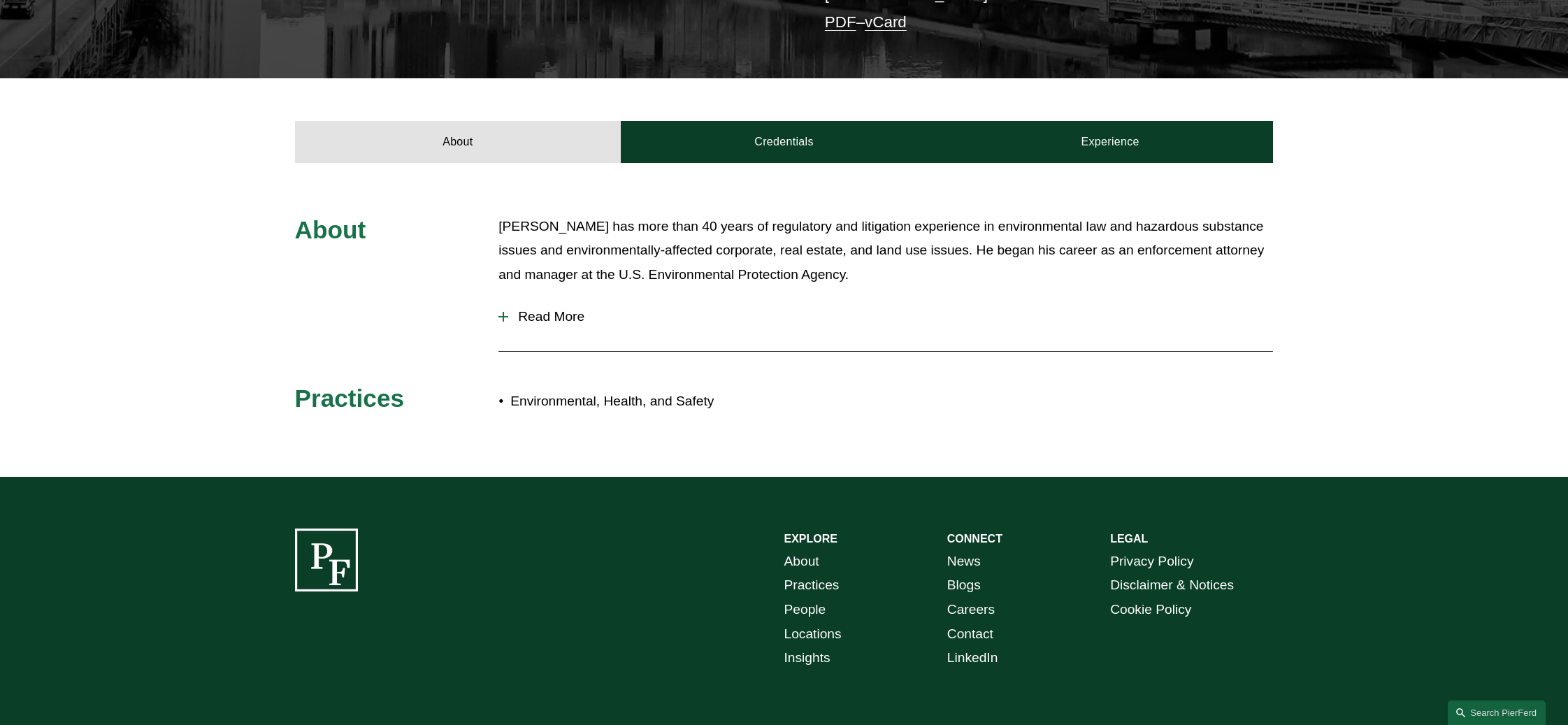
click at [493, 306] on div "About Mr. Collings has more than 40 years of regulatory and litigation experien…" at bounding box center [784, 319] width 1568 height 210
click at [497, 308] on div "About Mr. Collings has more than 40 years of regulatory and litigation experien…" at bounding box center [784, 319] width 1568 height 210
click at [501, 312] on div at bounding box center [503, 316] width 10 height 10
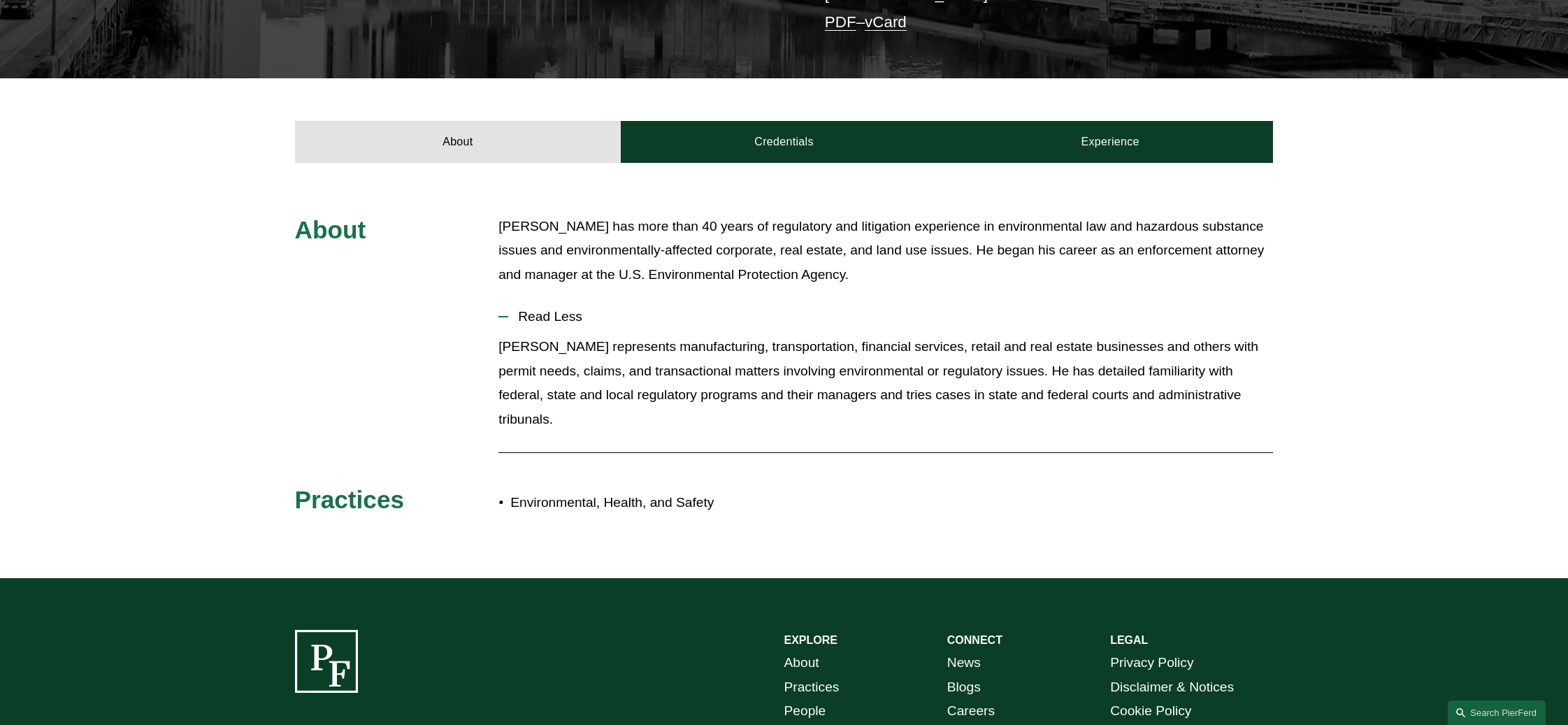
scroll to position [0, 0]
